Goal: Information Seeking & Learning: Learn about a topic

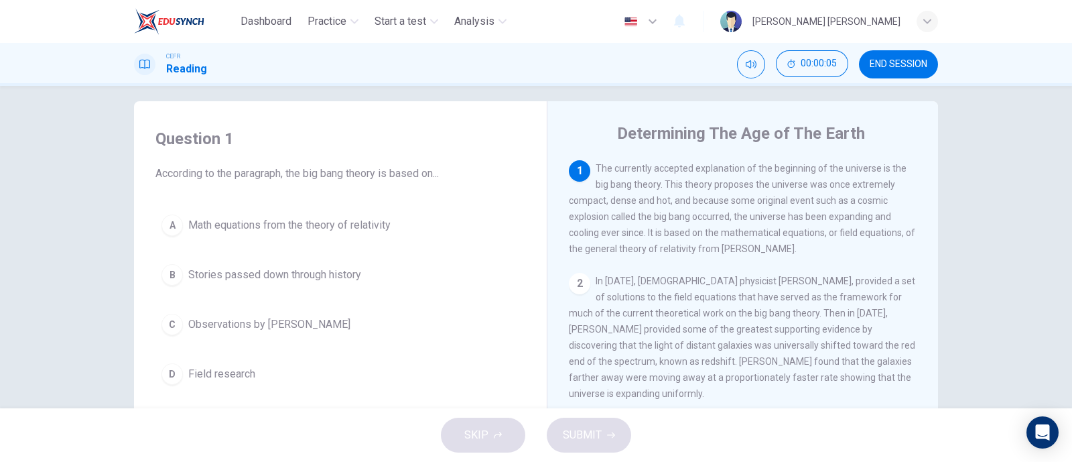
scroll to position [50, 0]
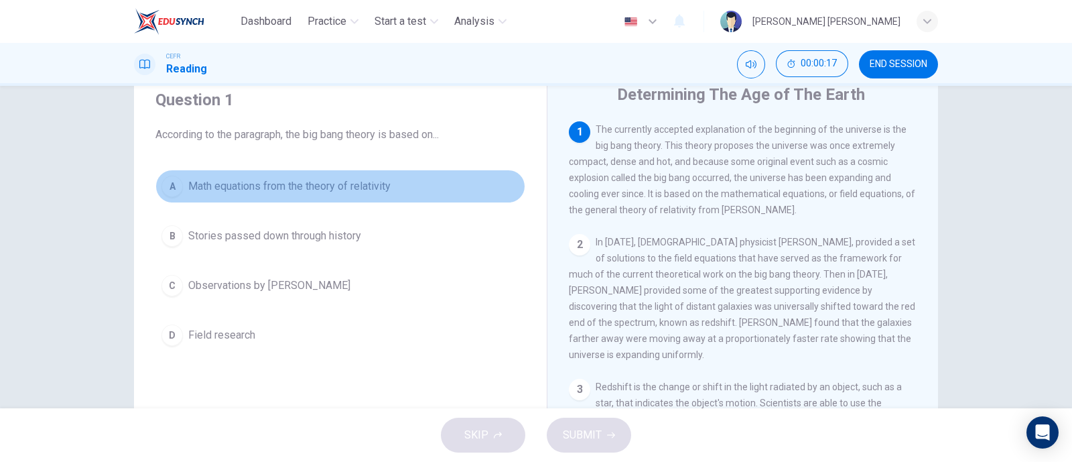
click at [163, 194] on div "A" at bounding box center [171, 186] width 21 height 21
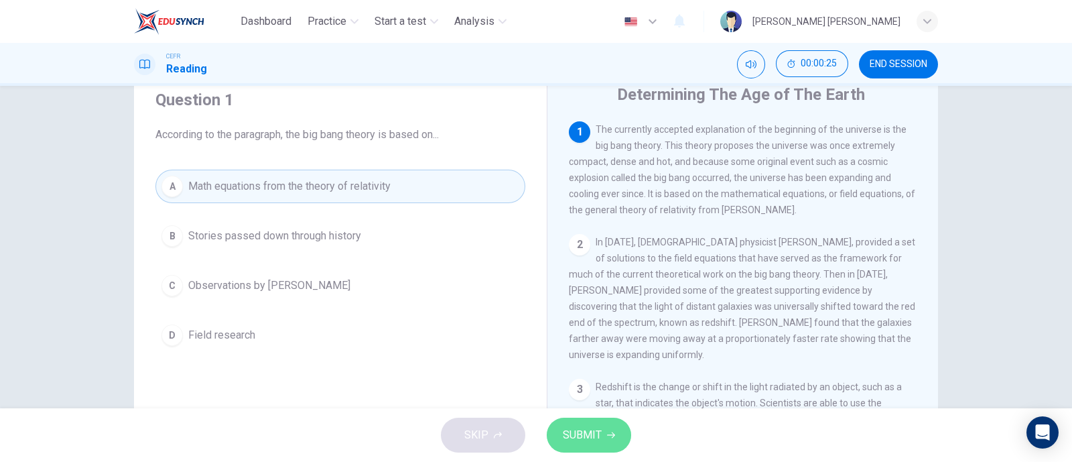
click at [596, 429] on span "SUBMIT" at bounding box center [582, 434] width 39 height 19
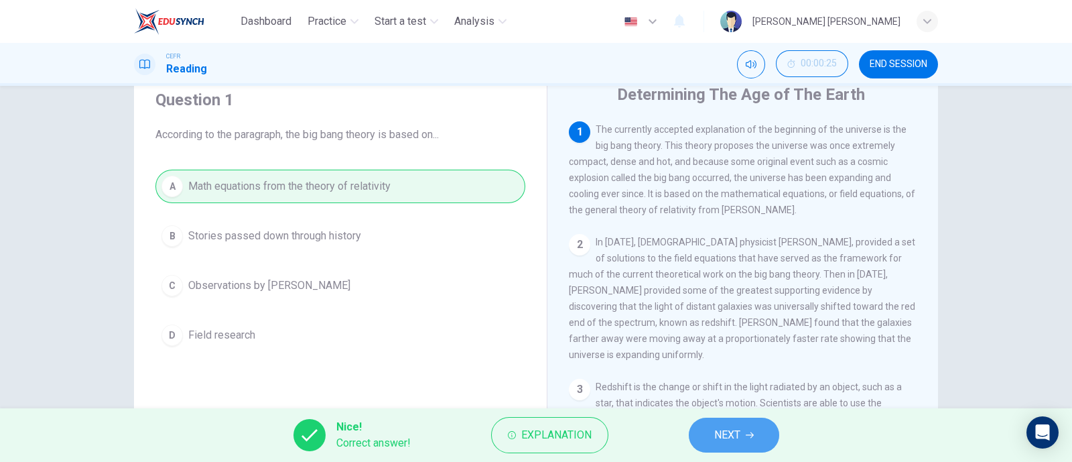
click at [733, 426] on span "NEXT" at bounding box center [727, 434] width 26 height 19
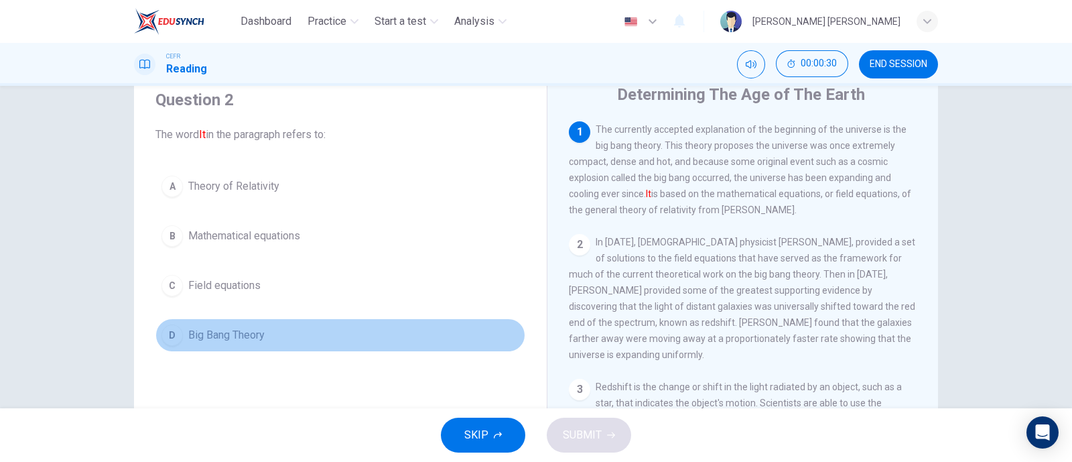
click at [249, 321] on button "D Big Bang Theory" at bounding box center [340, 334] width 370 height 33
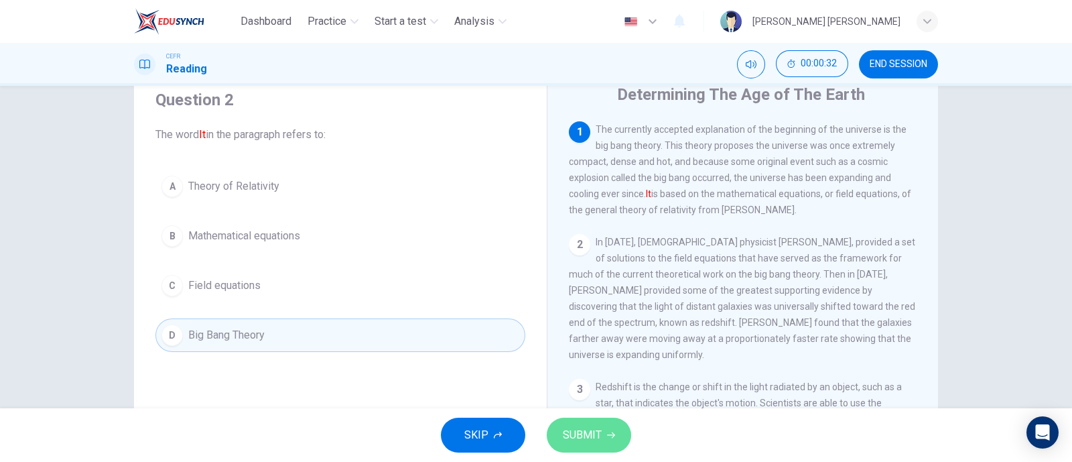
click at [603, 432] on button "SUBMIT" at bounding box center [589, 434] width 84 height 35
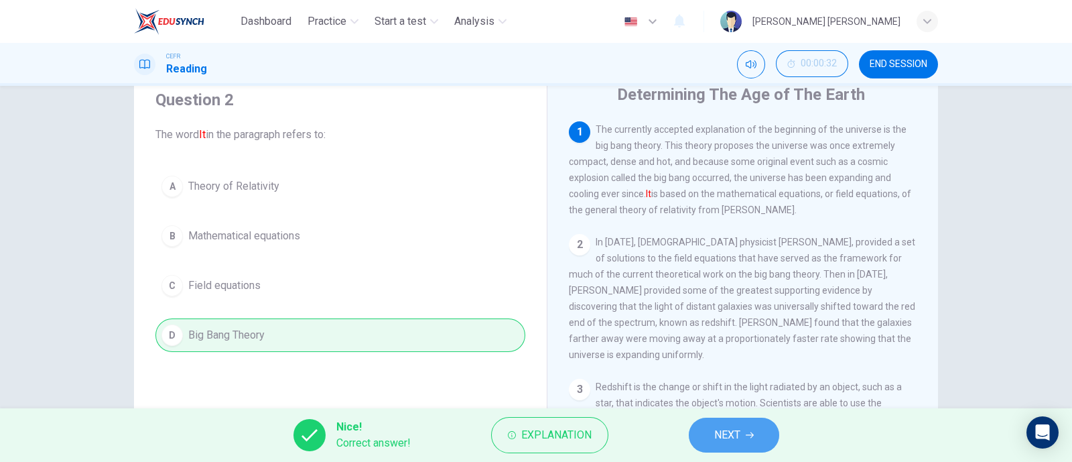
click at [730, 444] on button "NEXT" at bounding box center [734, 434] width 90 height 35
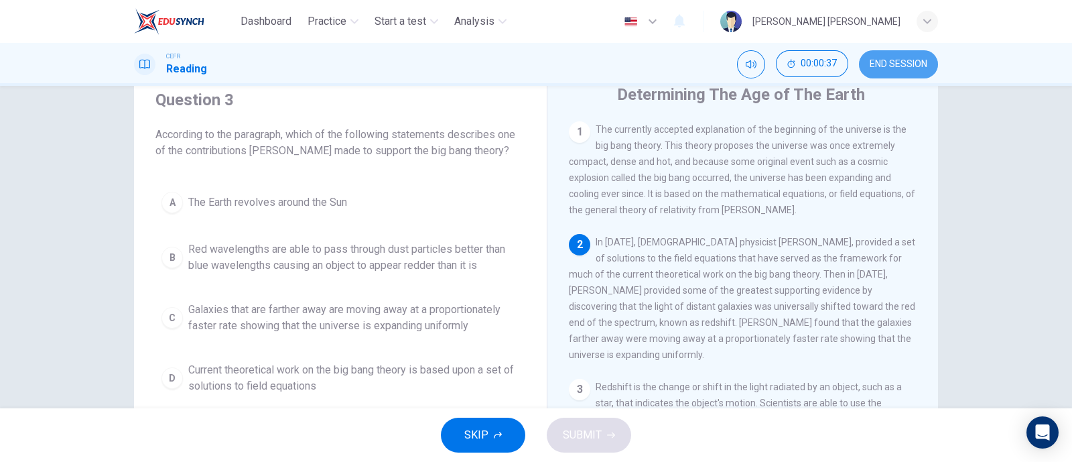
click at [898, 61] on span "END SESSION" at bounding box center [899, 64] width 58 height 11
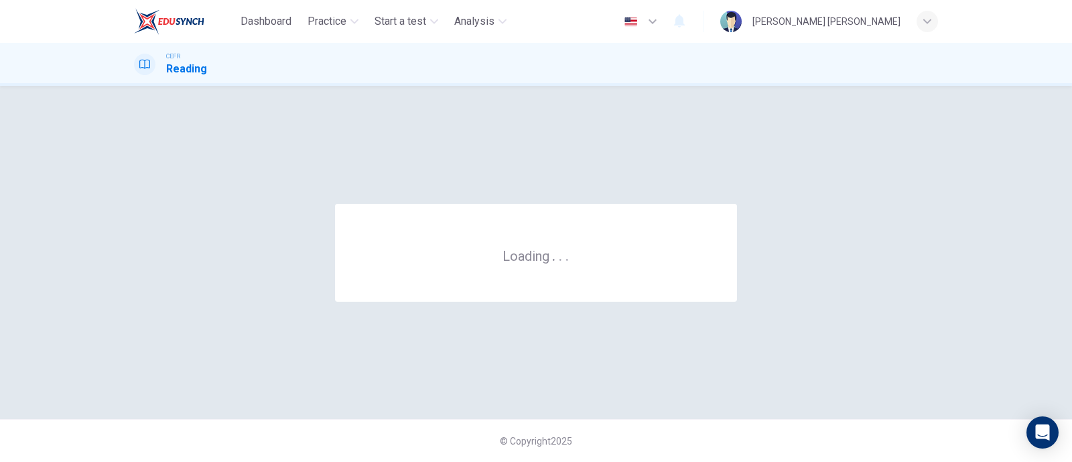
scroll to position [0, 0]
